Goal: Check status: Check status

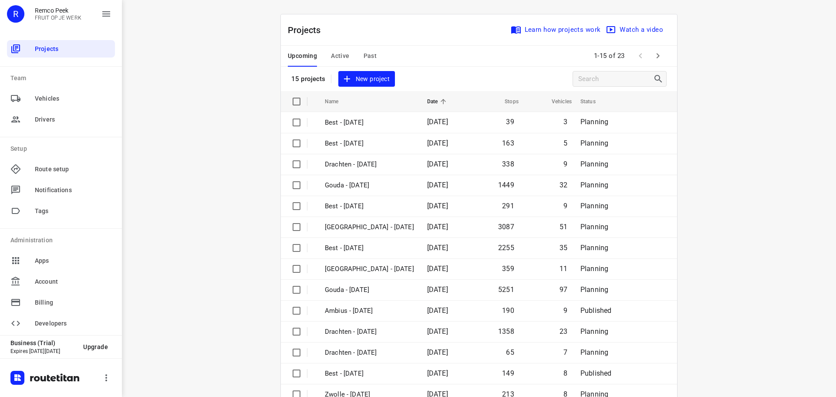
click at [331, 54] on span "Active" at bounding box center [340, 56] width 18 height 11
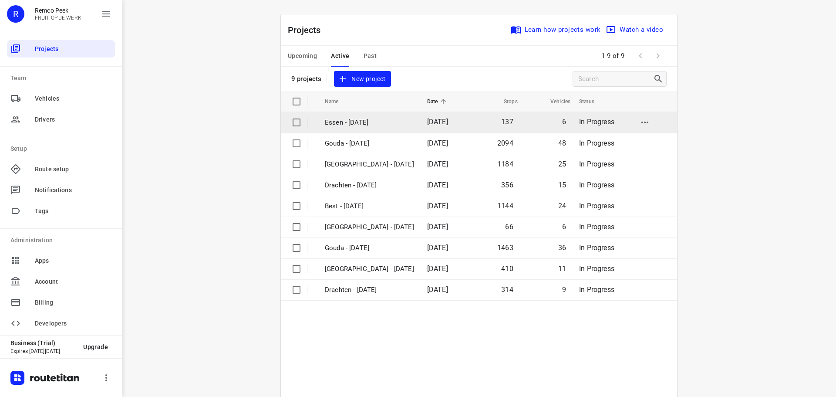
click at [358, 124] on p "Essen - [DATE]" at bounding box center [369, 123] width 89 height 10
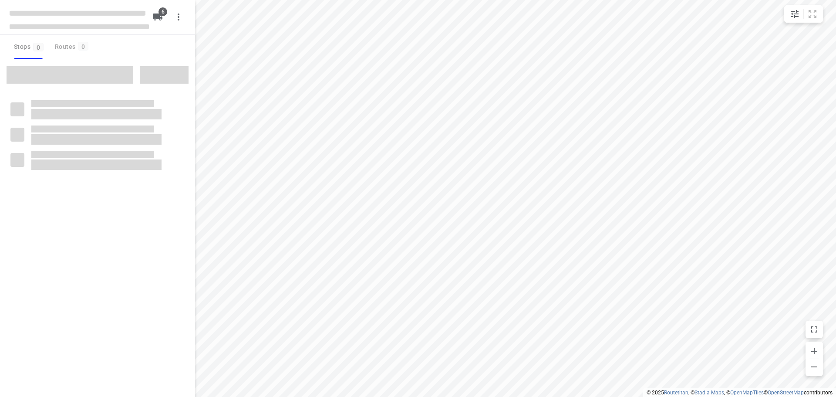
checkbox input "true"
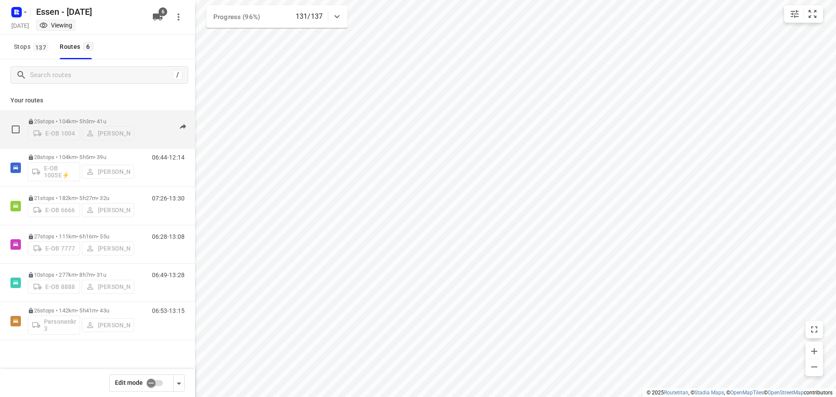
click at [139, 122] on div "25 stops • 104km • 5h3m • [DATE] E-OB 1004 [PERSON_NAME] 07:35-12:45" at bounding box center [111, 129] width 167 height 31
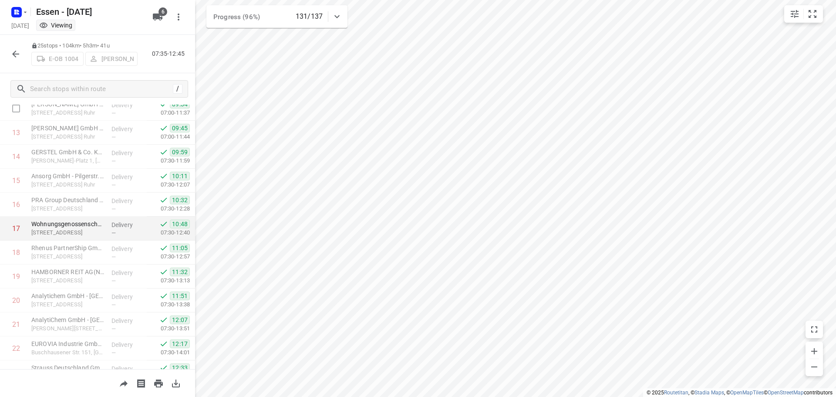
scroll to position [402, 0]
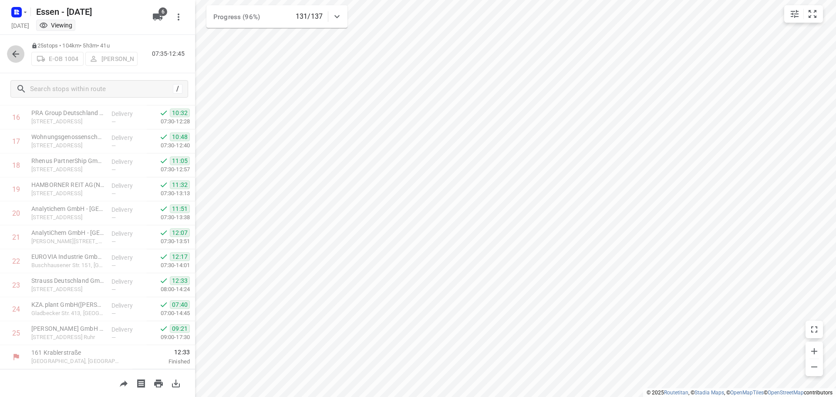
click at [18, 54] on icon "button" at bounding box center [15, 54] width 7 height 7
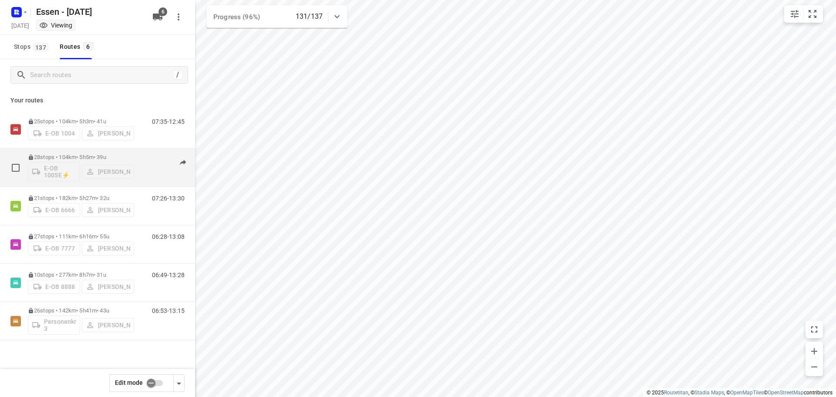
click at [145, 159] on div "06:44-12:14" at bounding box center [163, 170] width 44 height 32
click at [105, 156] on p "28 stops • 104km • 5h5m • [DATE]" at bounding box center [81, 157] width 106 height 7
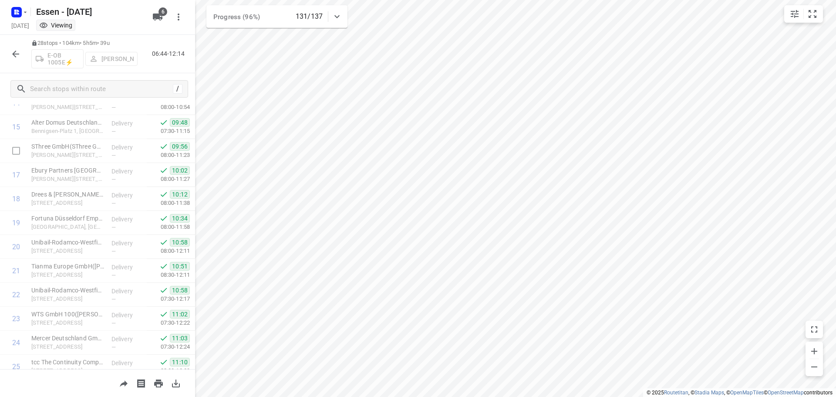
scroll to position [474, 0]
